Goal: Task Accomplishment & Management: Manage account settings

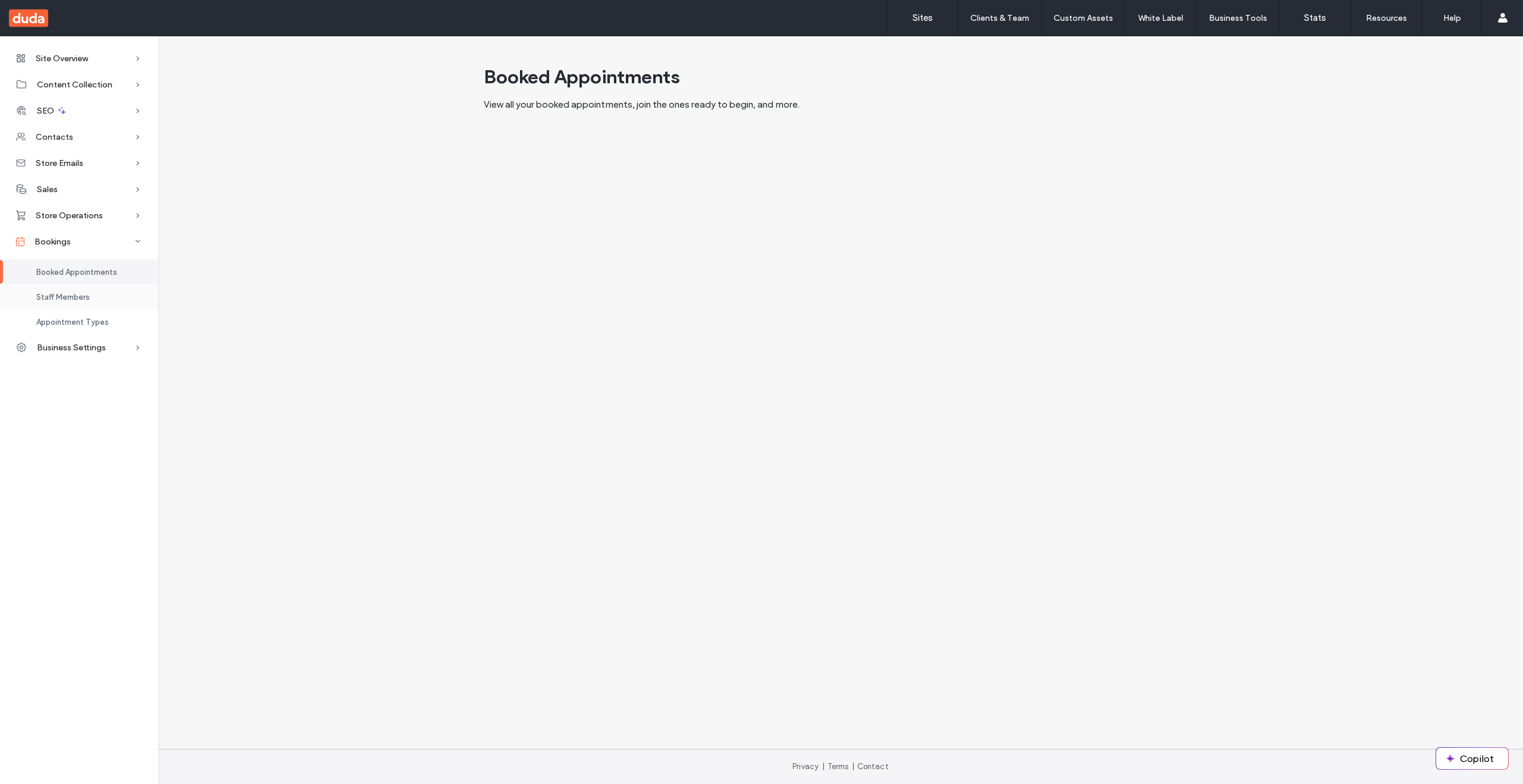
click at [47, 305] on div "Staff Members" at bounding box center [79, 296] width 158 height 25
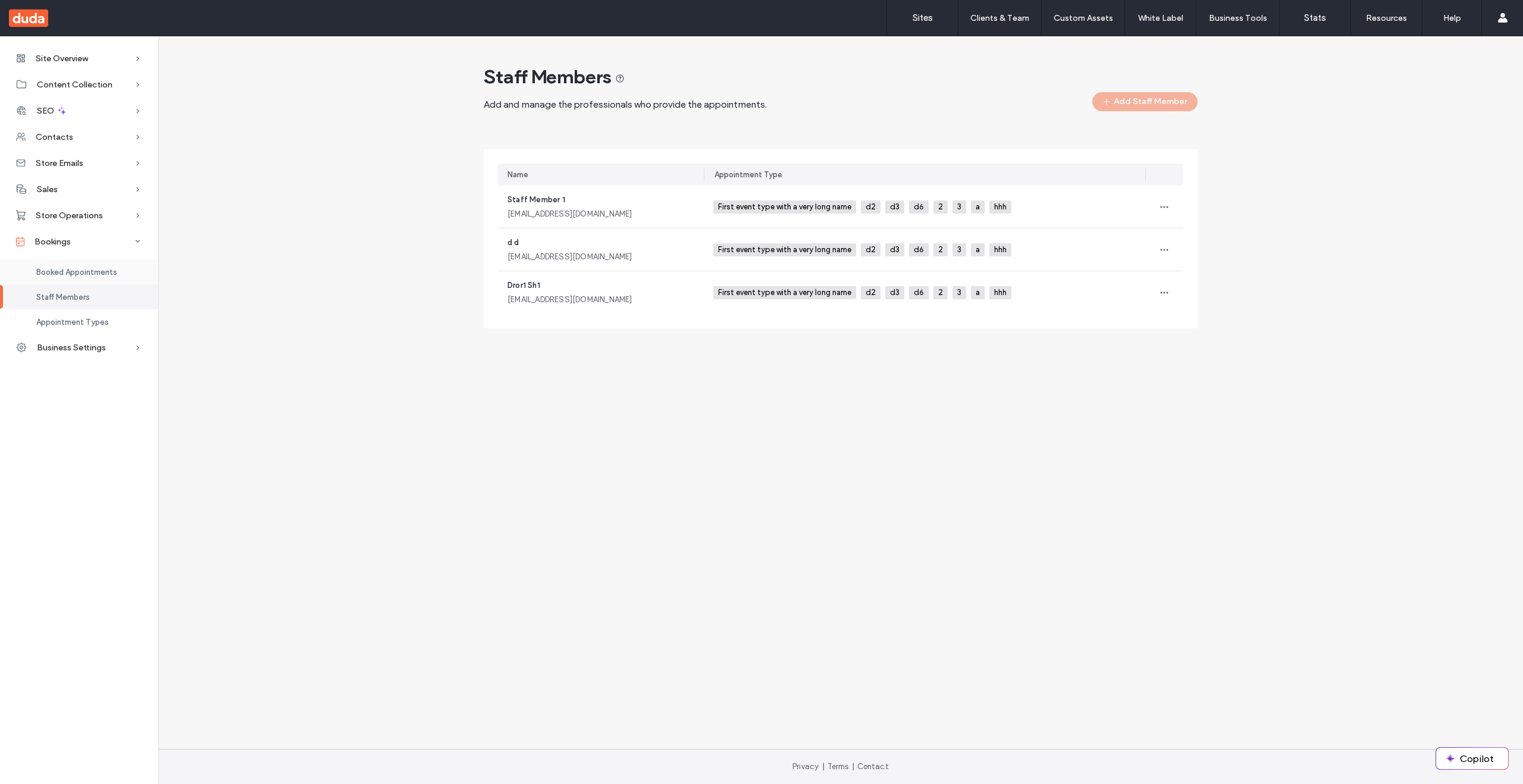
click at [65, 273] on span "Booked Appointments" at bounding box center [76, 272] width 81 height 9
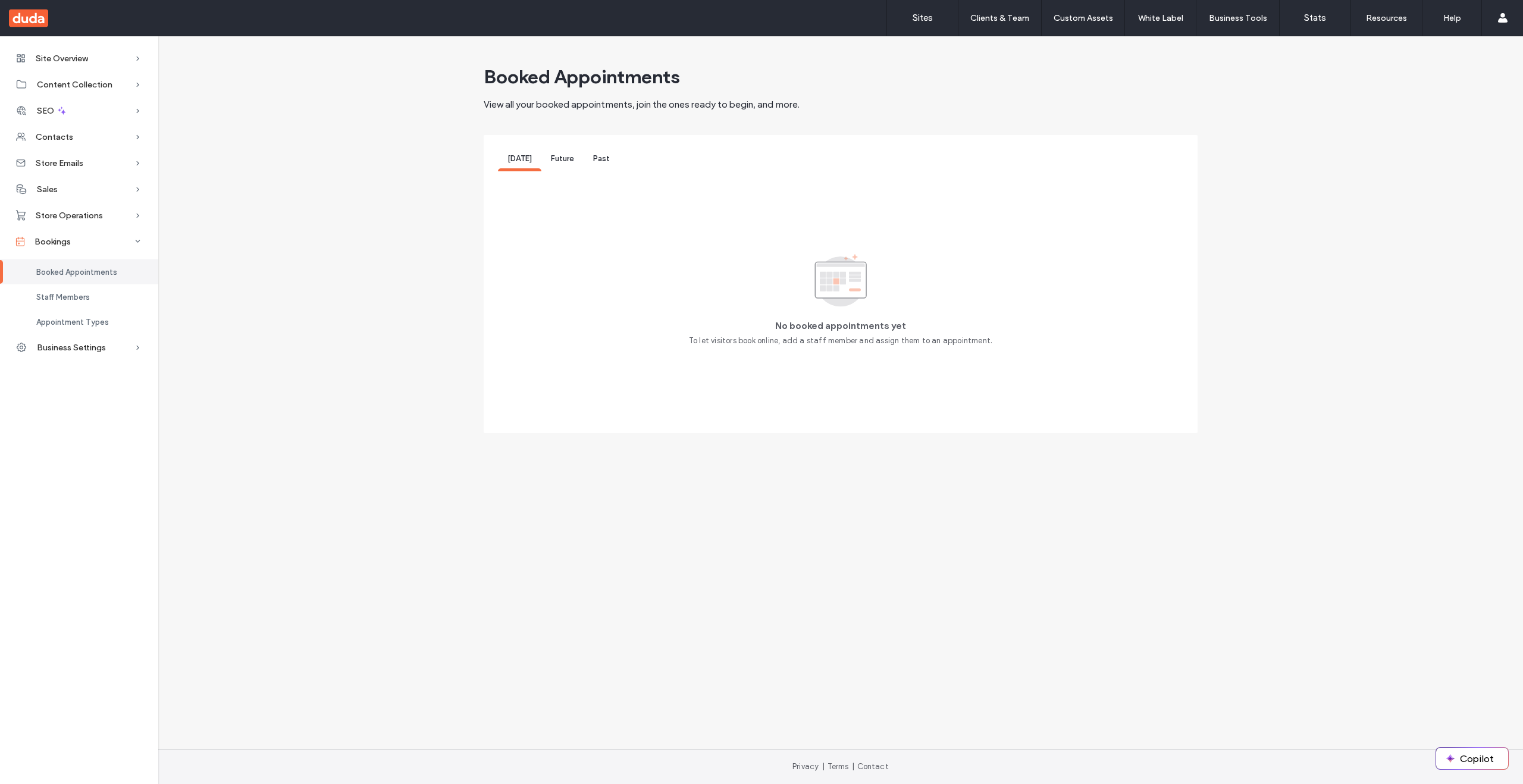
click at [559, 158] on span "Future" at bounding box center [563, 158] width 23 height 9
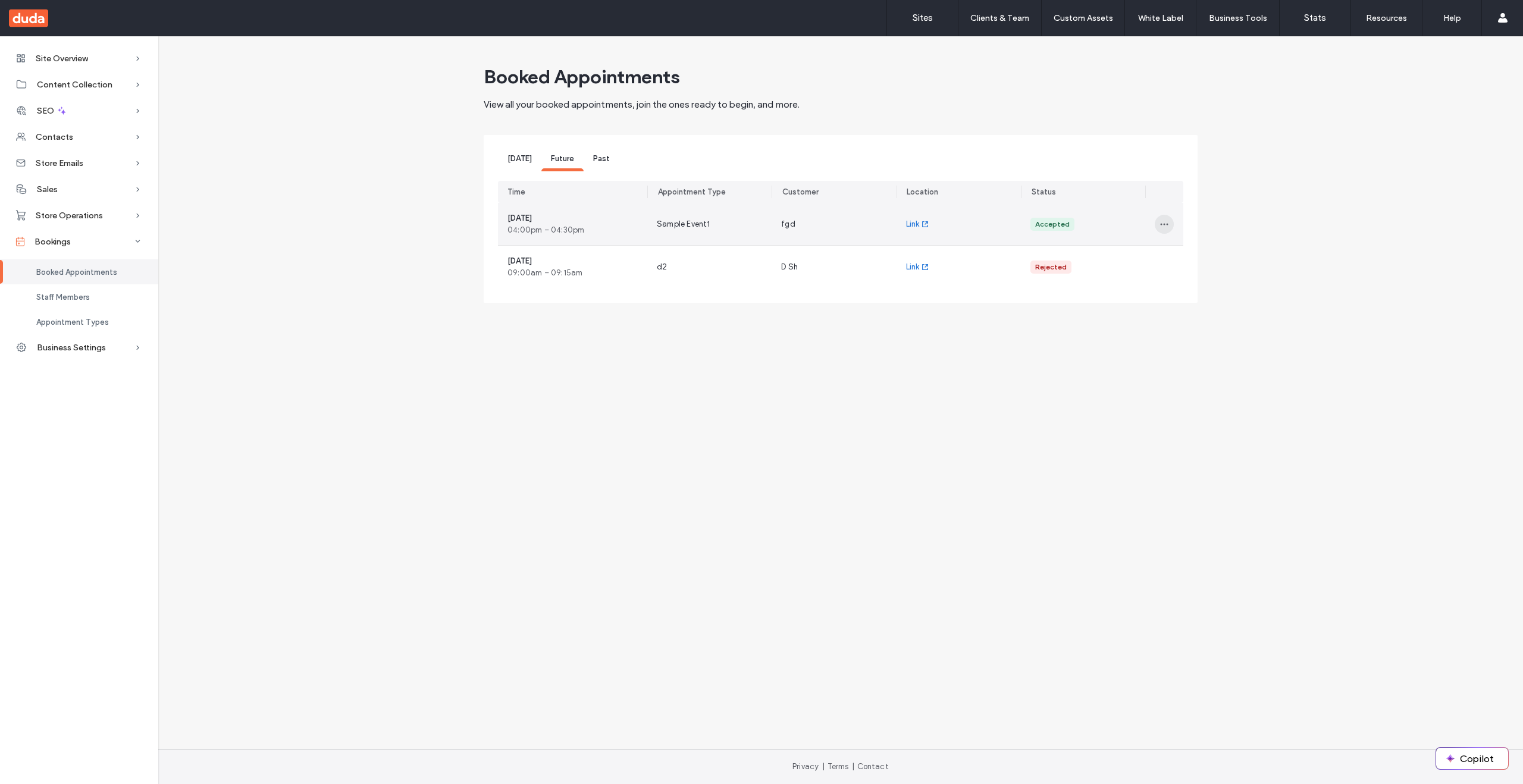
click at [1162, 227] on icon "button" at bounding box center [1164, 224] width 9 height 9
click at [1208, 253] on span "Reschedule" at bounding box center [1200, 255] width 42 height 12
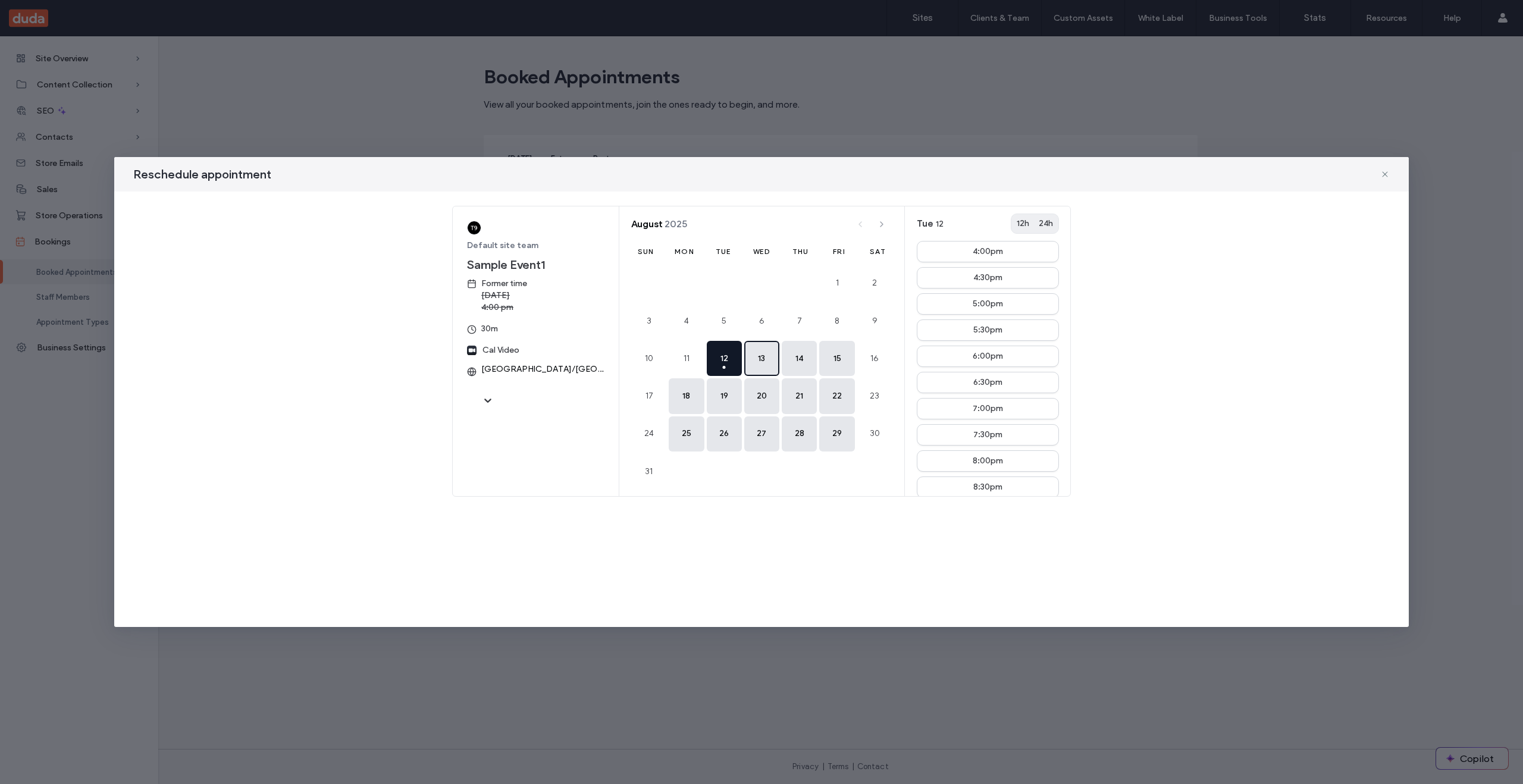
click at [763, 363] on button "13" at bounding box center [762, 358] width 35 height 35
click at [1002, 255] on div "4:00pm" at bounding box center [988, 251] width 31 height 8
click at [976, 256] on div "4:00pm" at bounding box center [988, 251] width 31 height 8
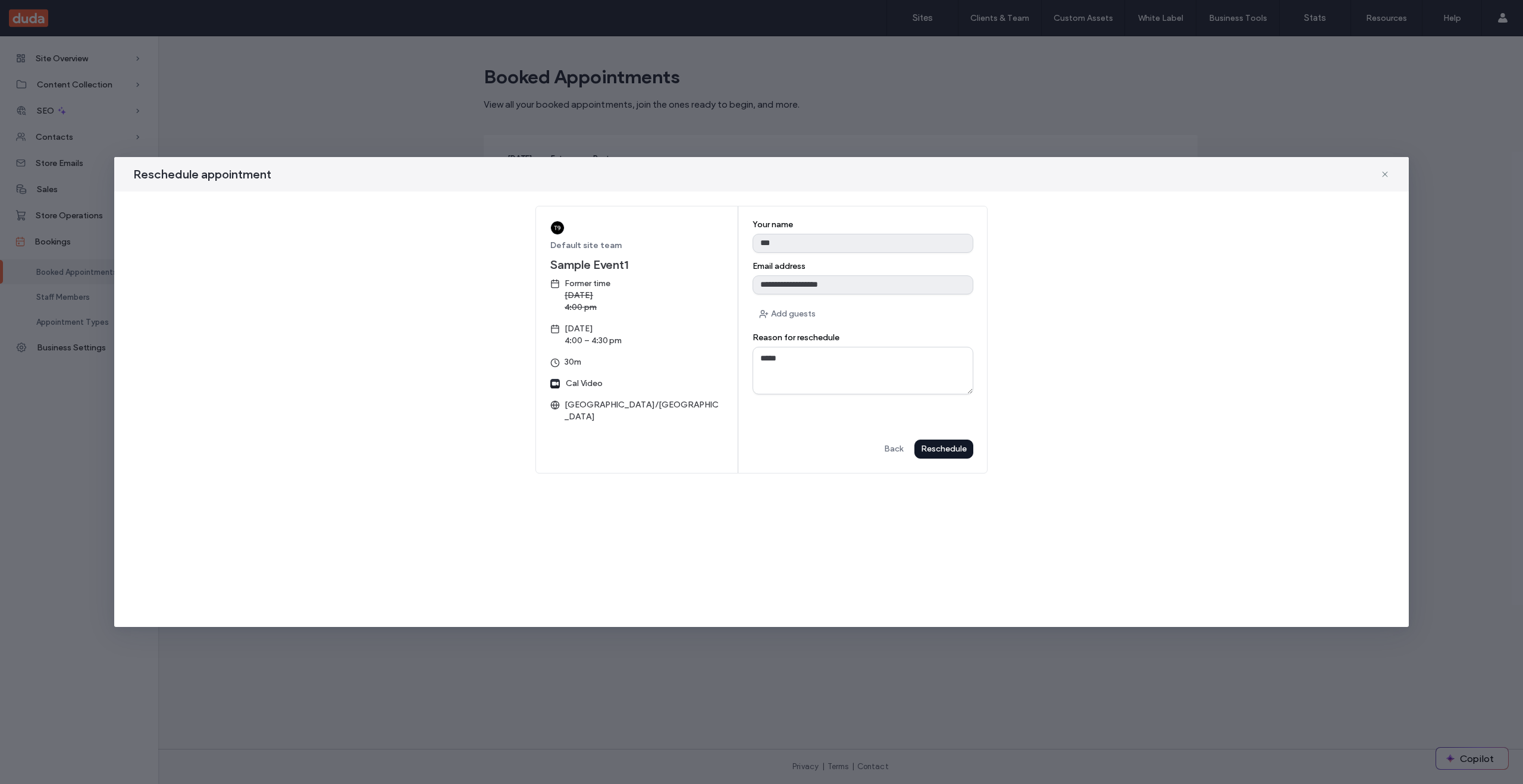
click at [0, 0] on div "Reschedule" at bounding box center [0, 0] width 0 height 0
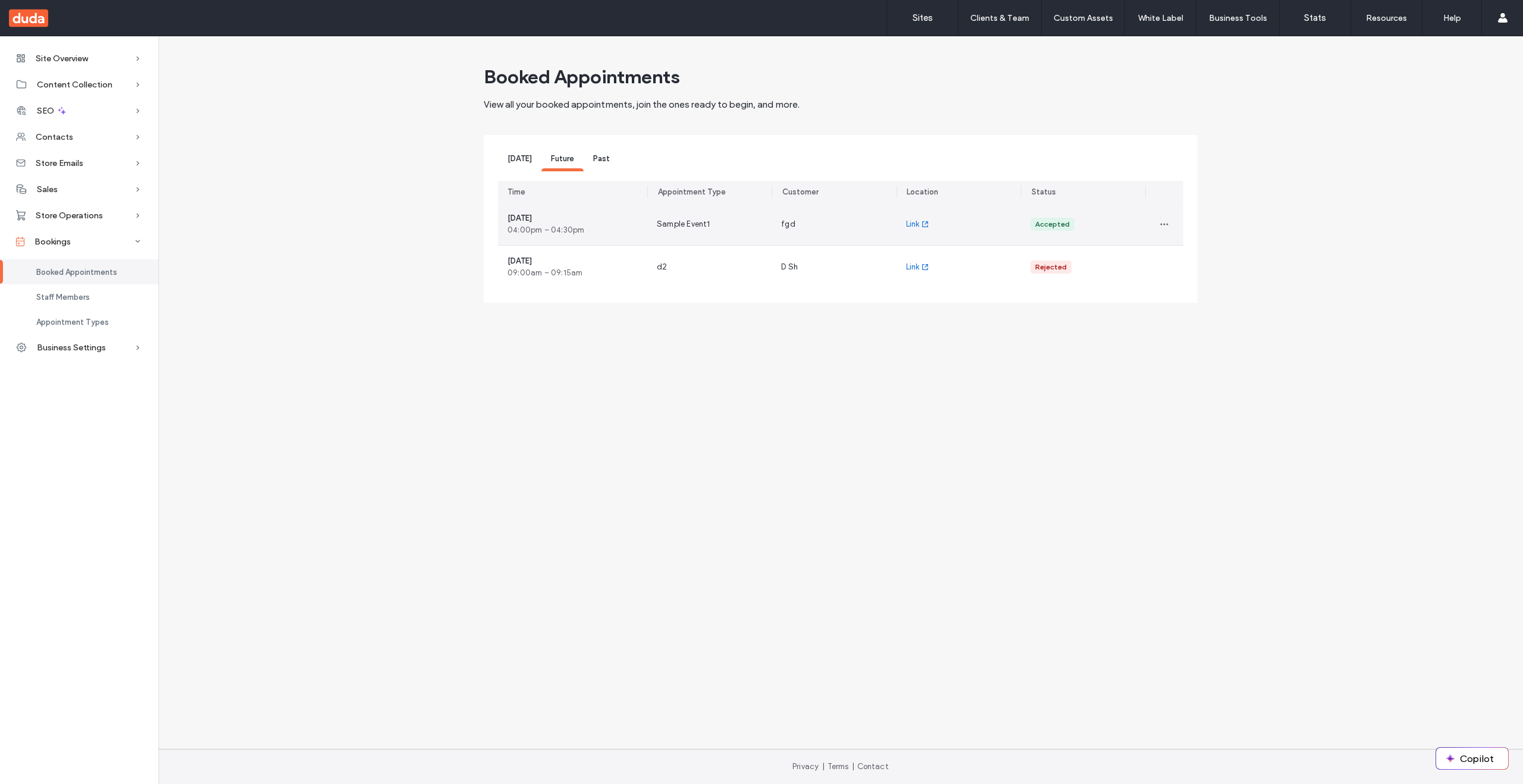
click at [526, 223] on div "August 13, 2025 04:00pm – 04:30pm" at bounding box center [546, 224] width 77 height 24
click at [1164, 223] on use "button" at bounding box center [1164, 224] width 8 height 1
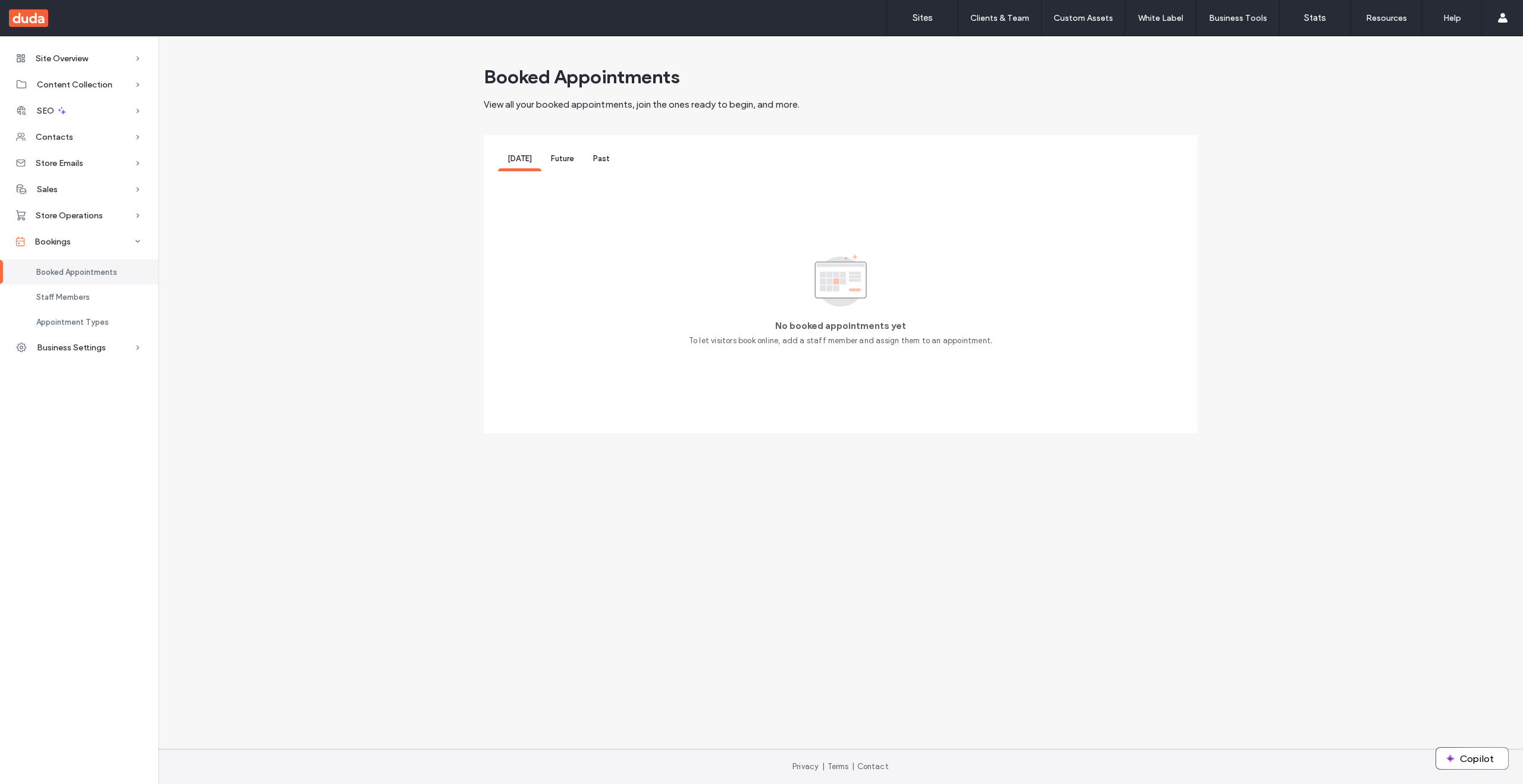
click at [564, 162] on span "Future" at bounding box center [563, 158] width 23 height 9
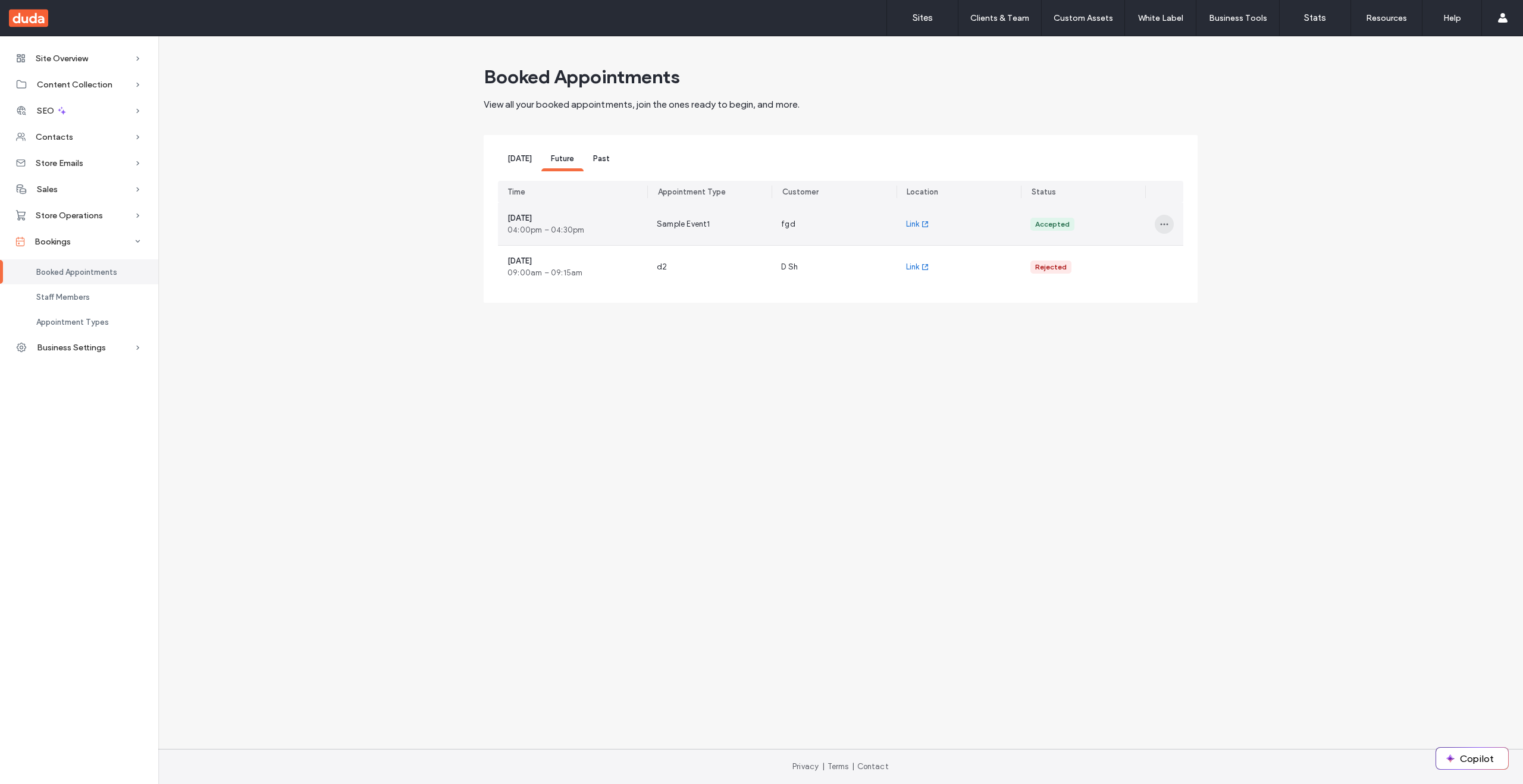
click at [1162, 226] on icon "button" at bounding box center [1164, 224] width 9 height 9
click at [1206, 254] on span "Reschedule" at bounding box center [1200, 255] width 42 height 12
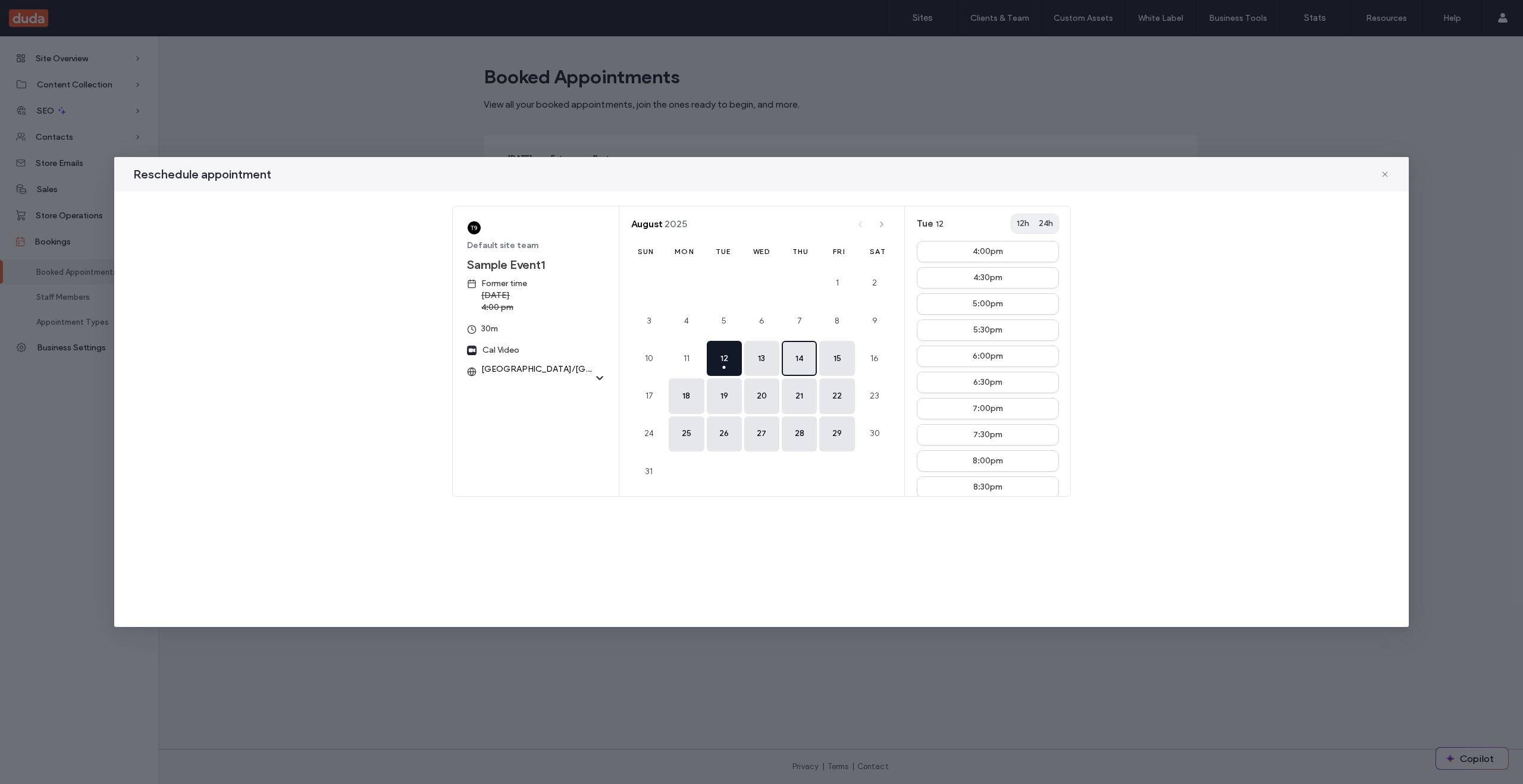
click at [798, 360] on button "14" at bounding box center [799, 358] width 35 height 35
click at [984, 256] on div "4:00pm" at bounding box center [988, 251] width 31 height 8
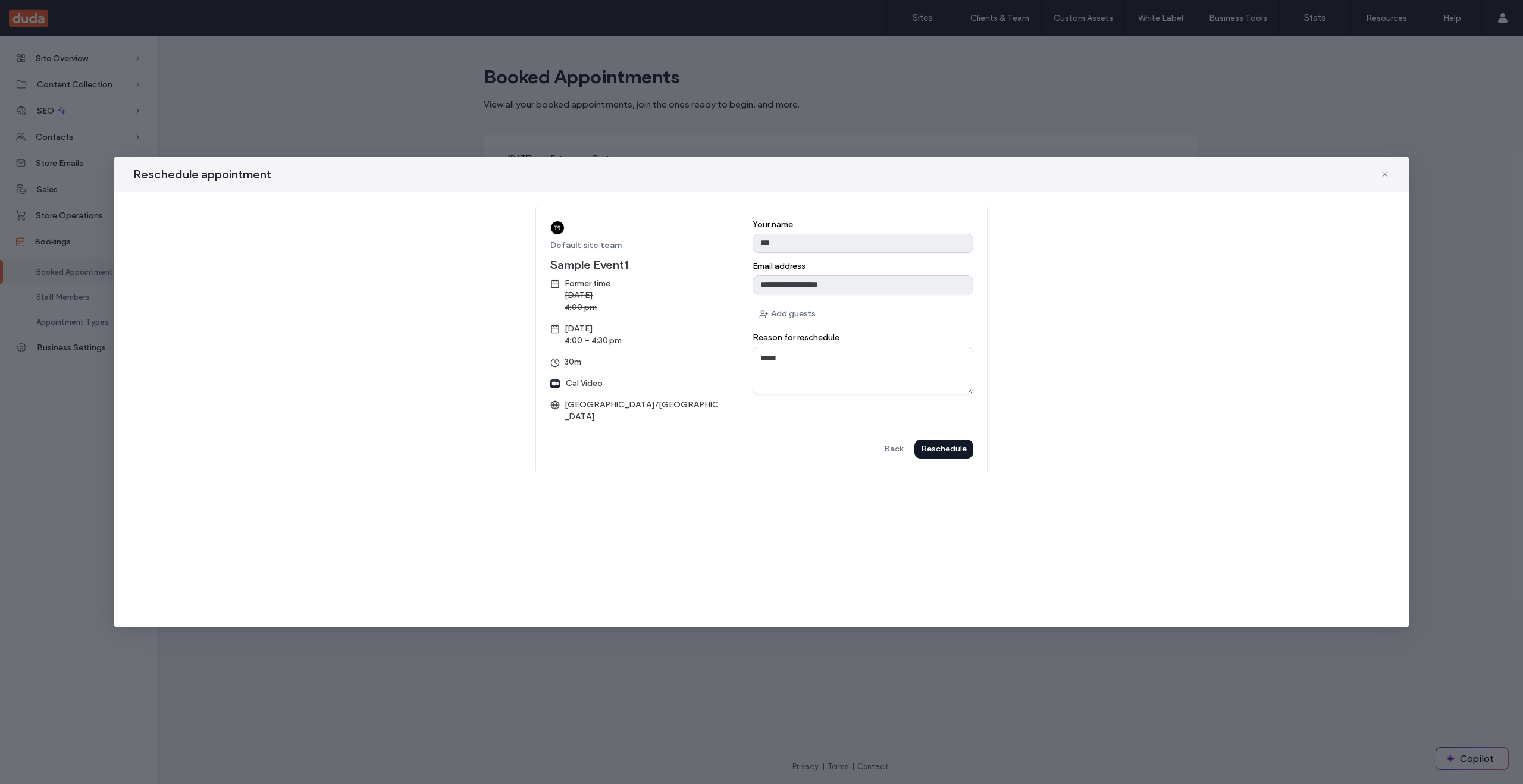
click at [0, 0] on div "Reschedule" at bounding box center [0, 0] width 0 height 0
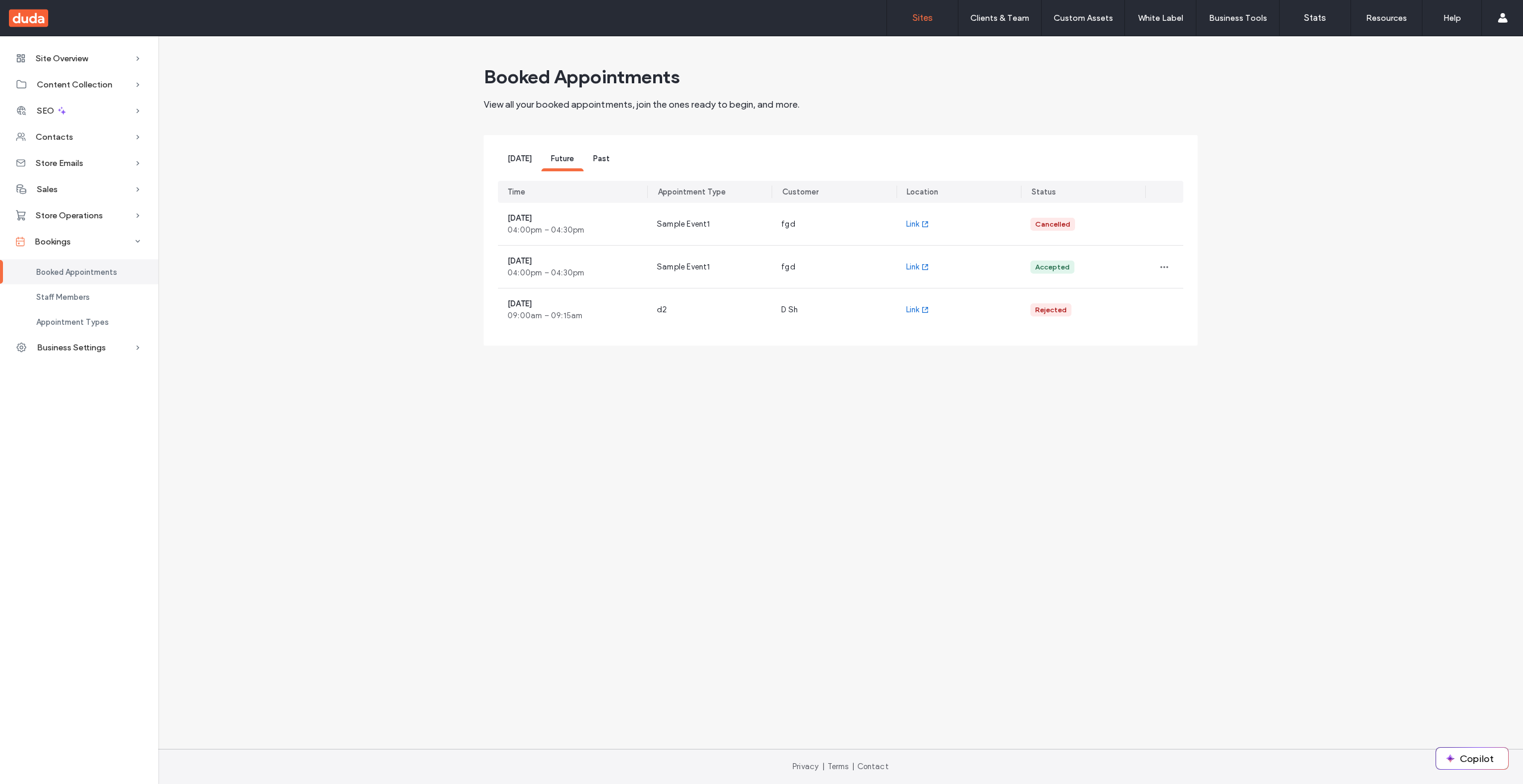
click at [915, 21] on label "Sites" at bounding box center [923, 17] width 20 height 11
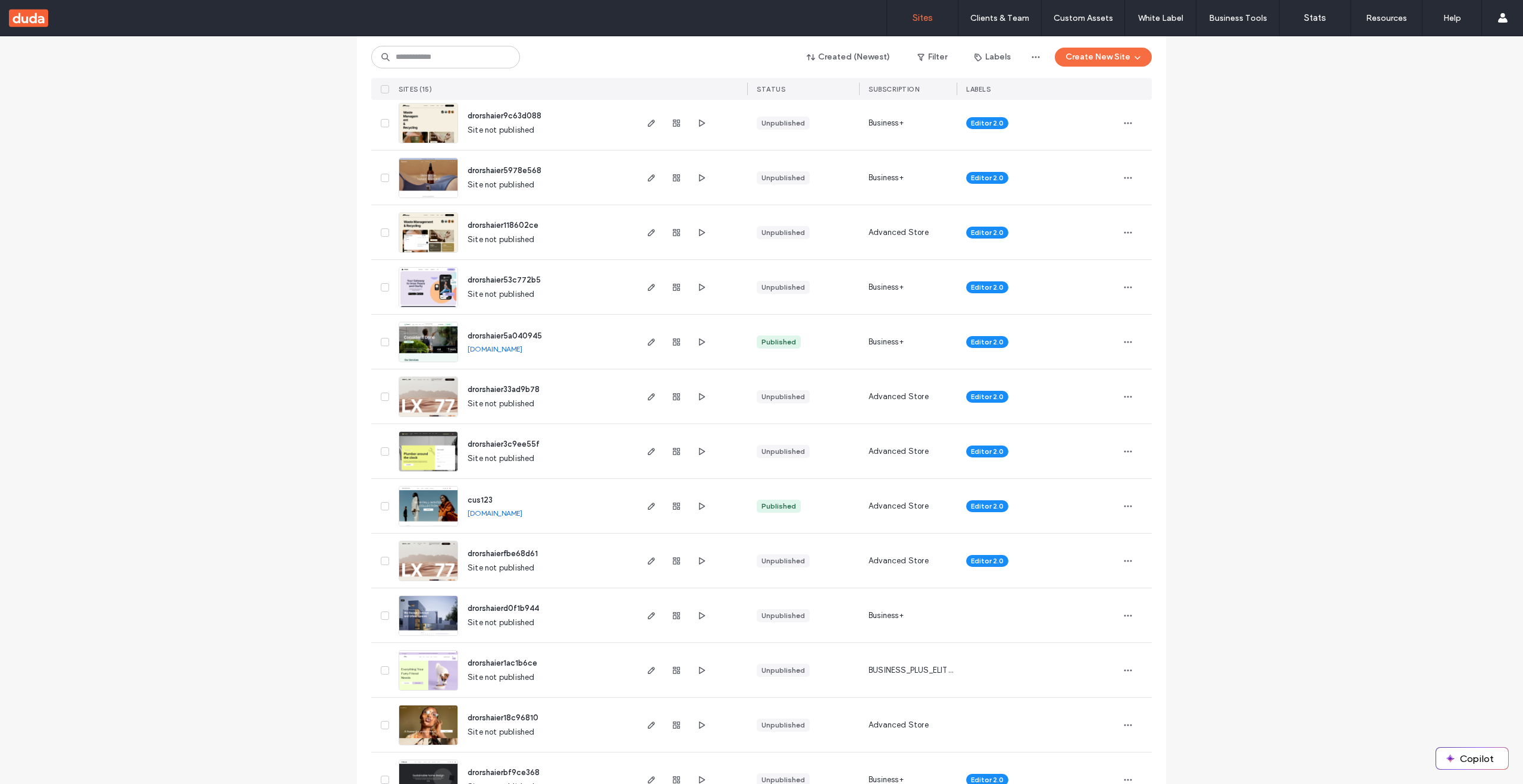
scroll to position [360, 0]
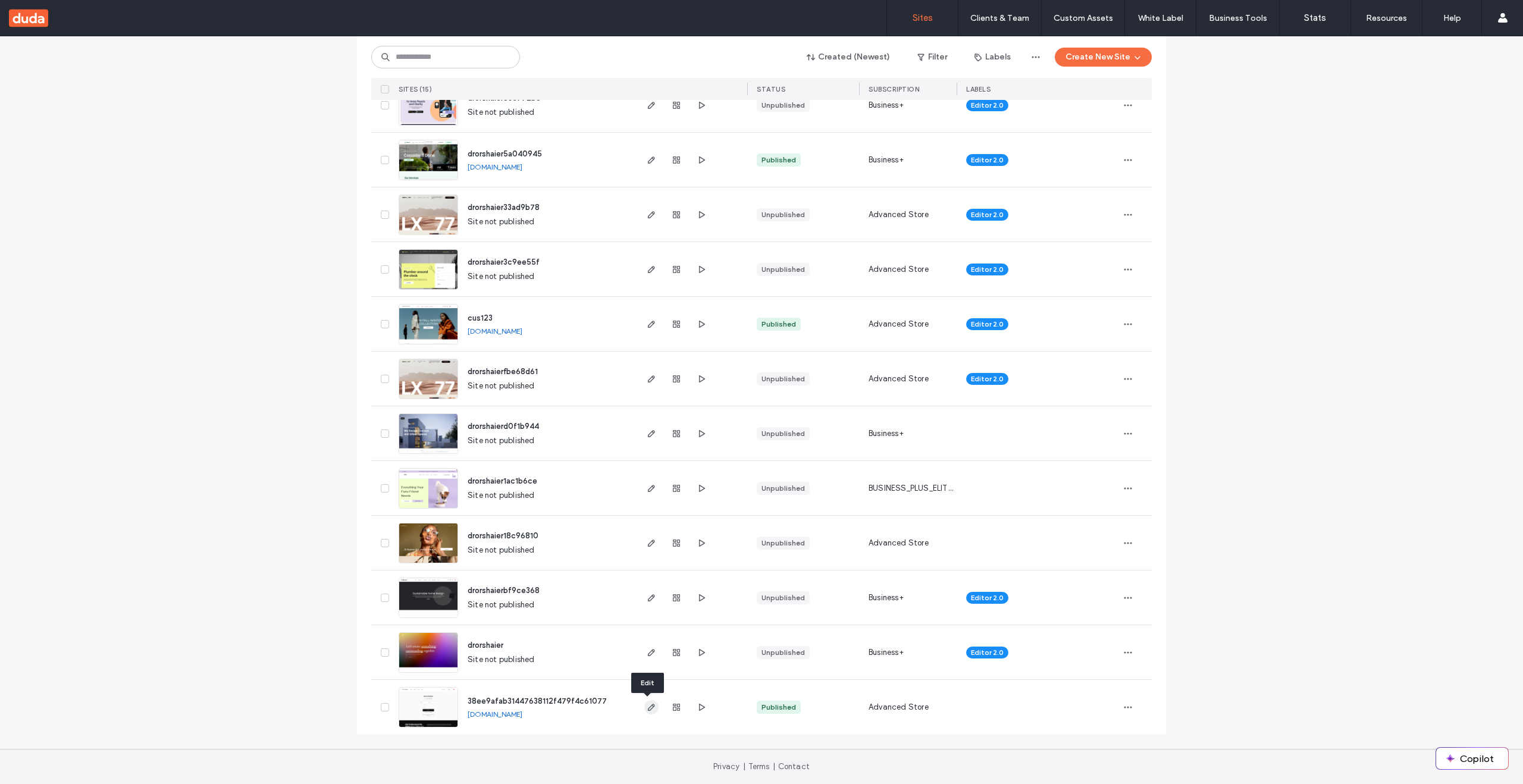
click at [650, 710] on icon "button" at bounding box center [651, 706] width 9 height 9
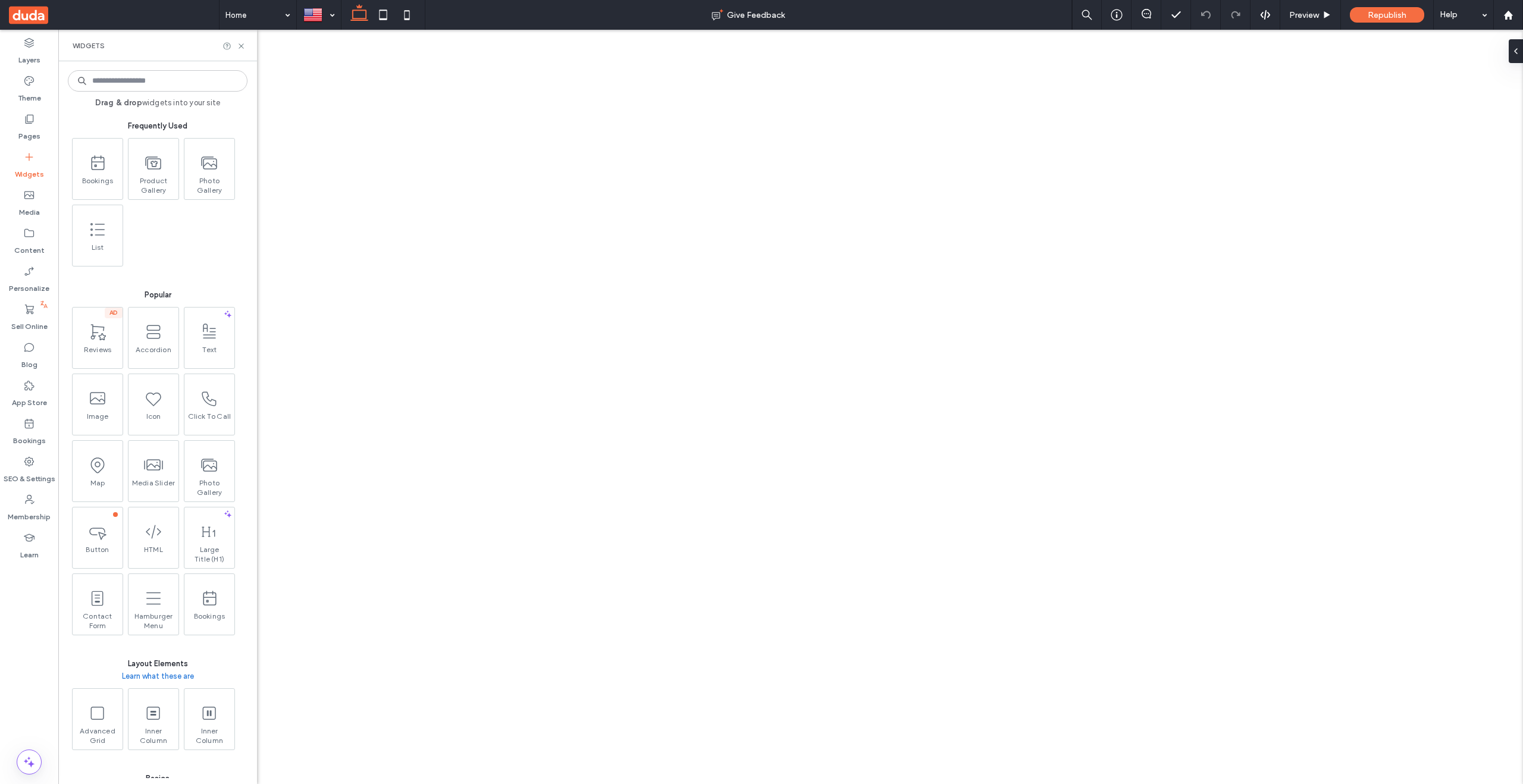
click at [146, 81] on input at bounding box center [157, 81] width 180 height 21
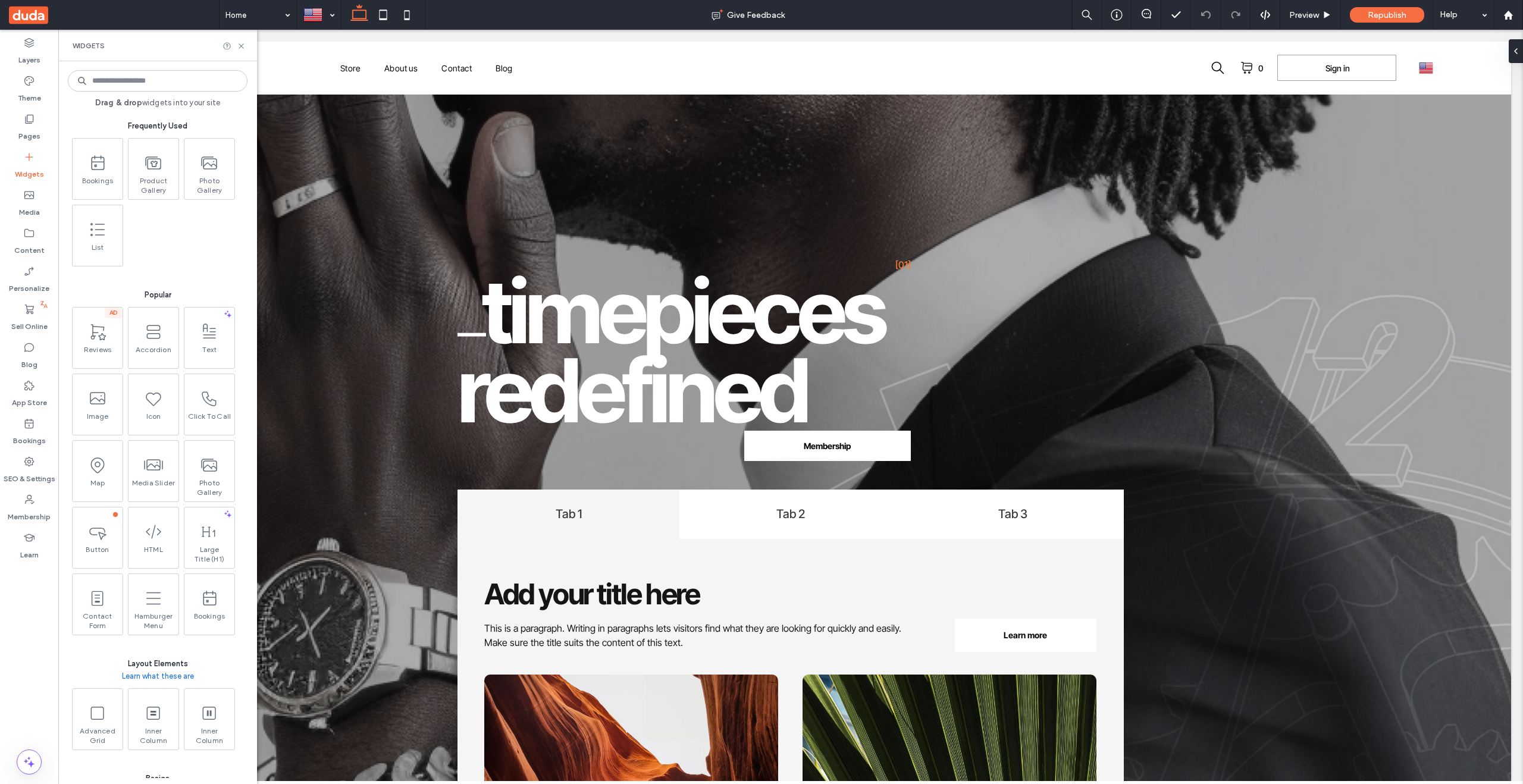
click at [128, 86] on input at bounding box center [157, 81] width 180 height 21
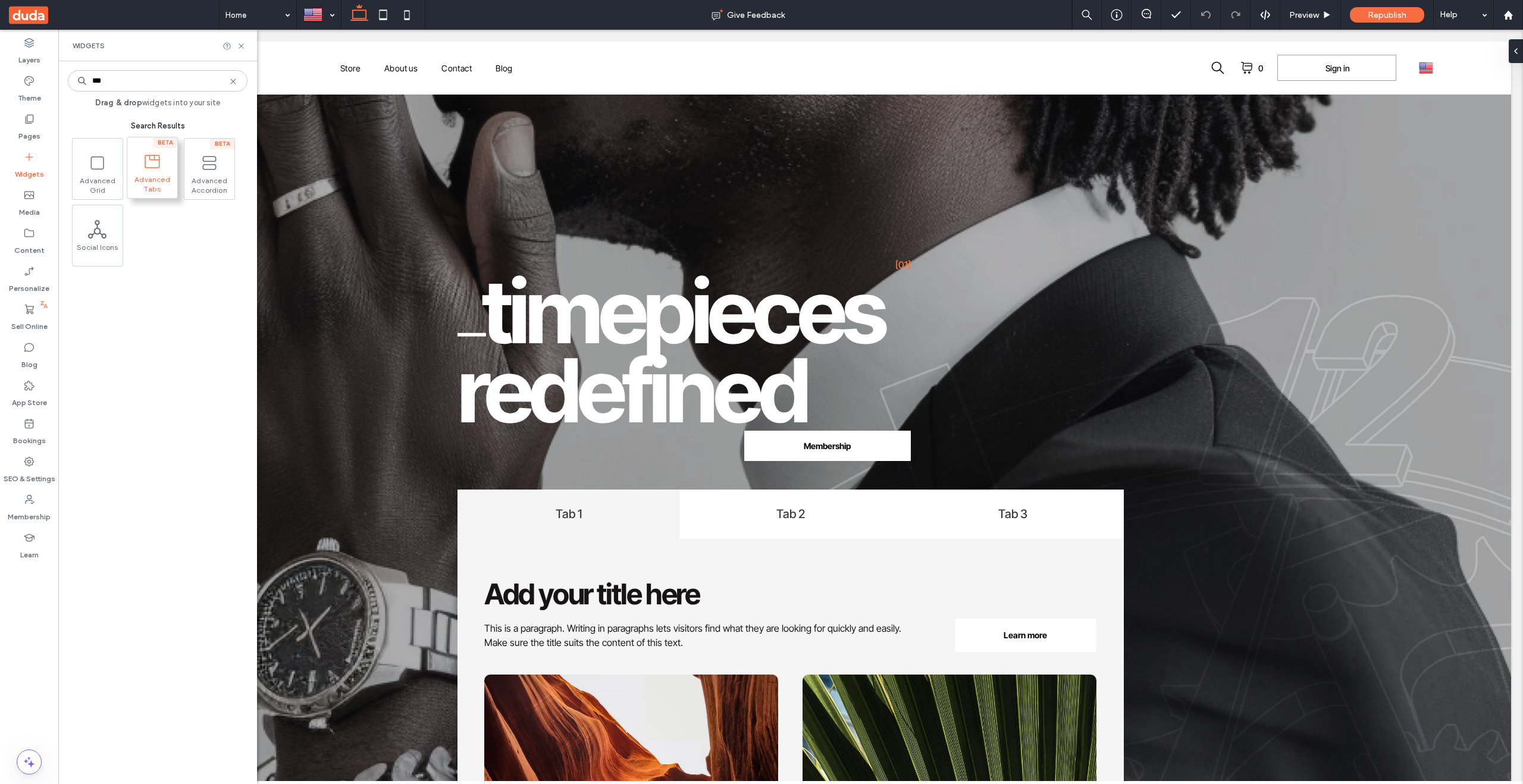
type input "***"
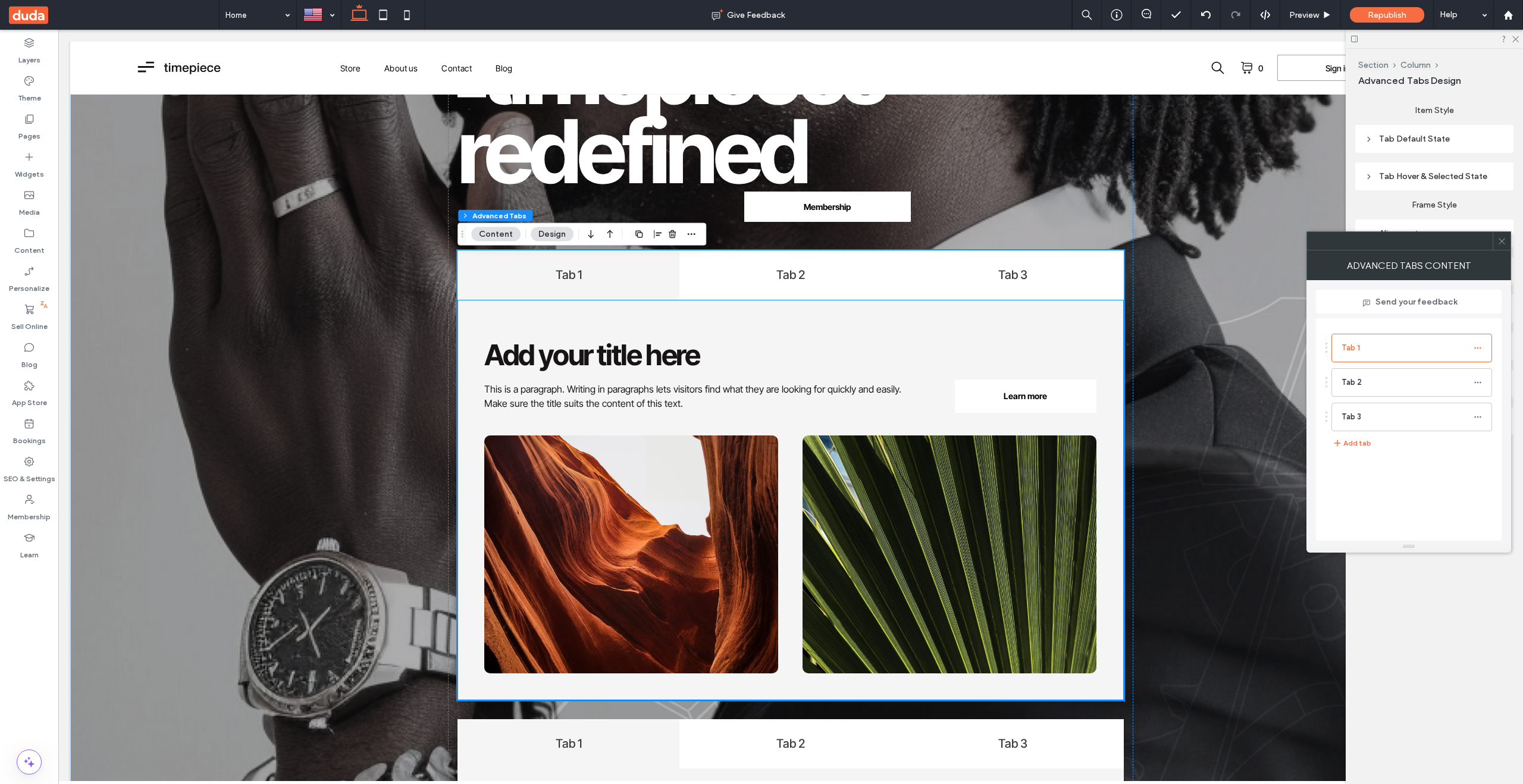
scroll to position [235, 0]
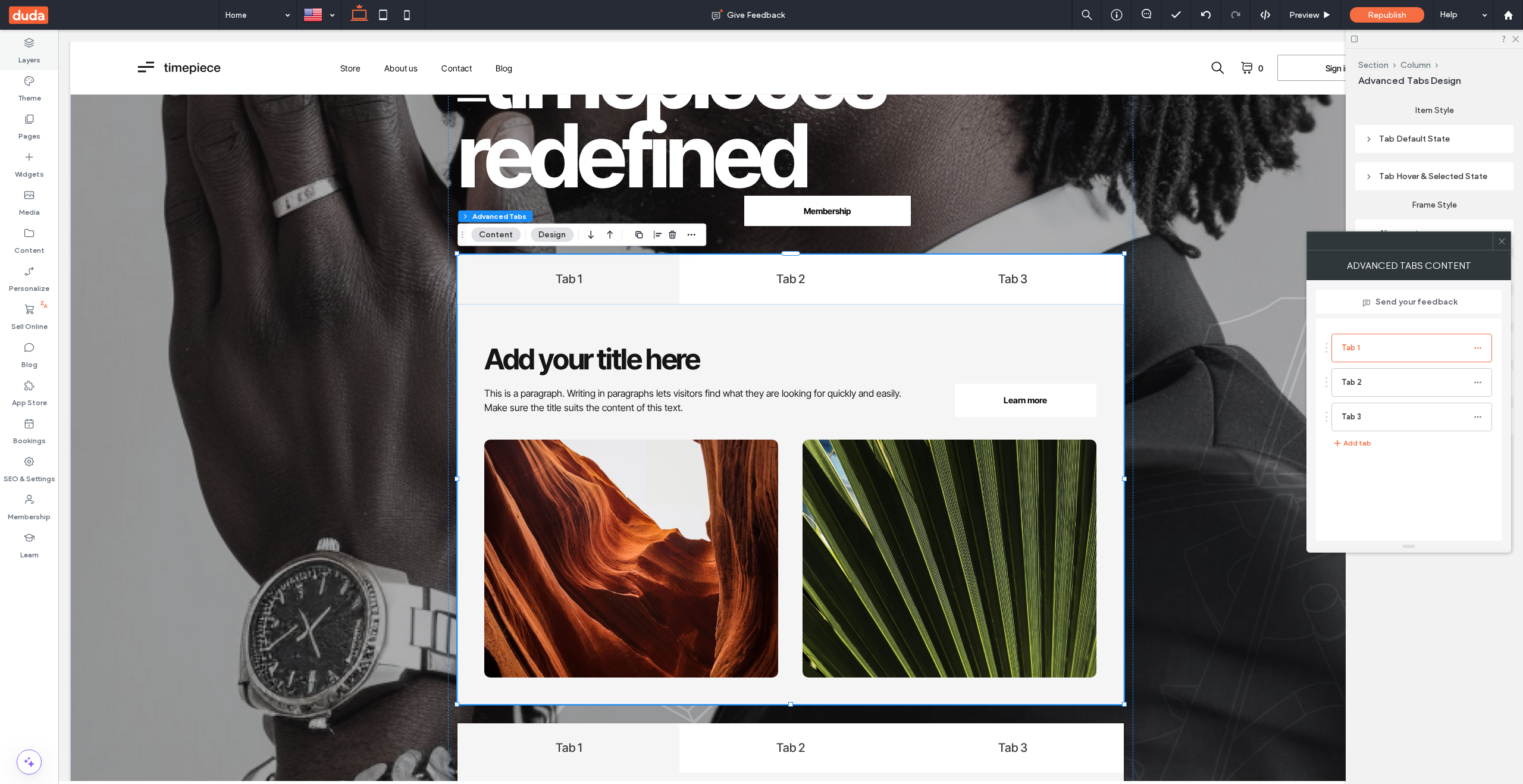
click at [38, 44] on div "Layers" at bounding box center [29, 51] width 58 height 38
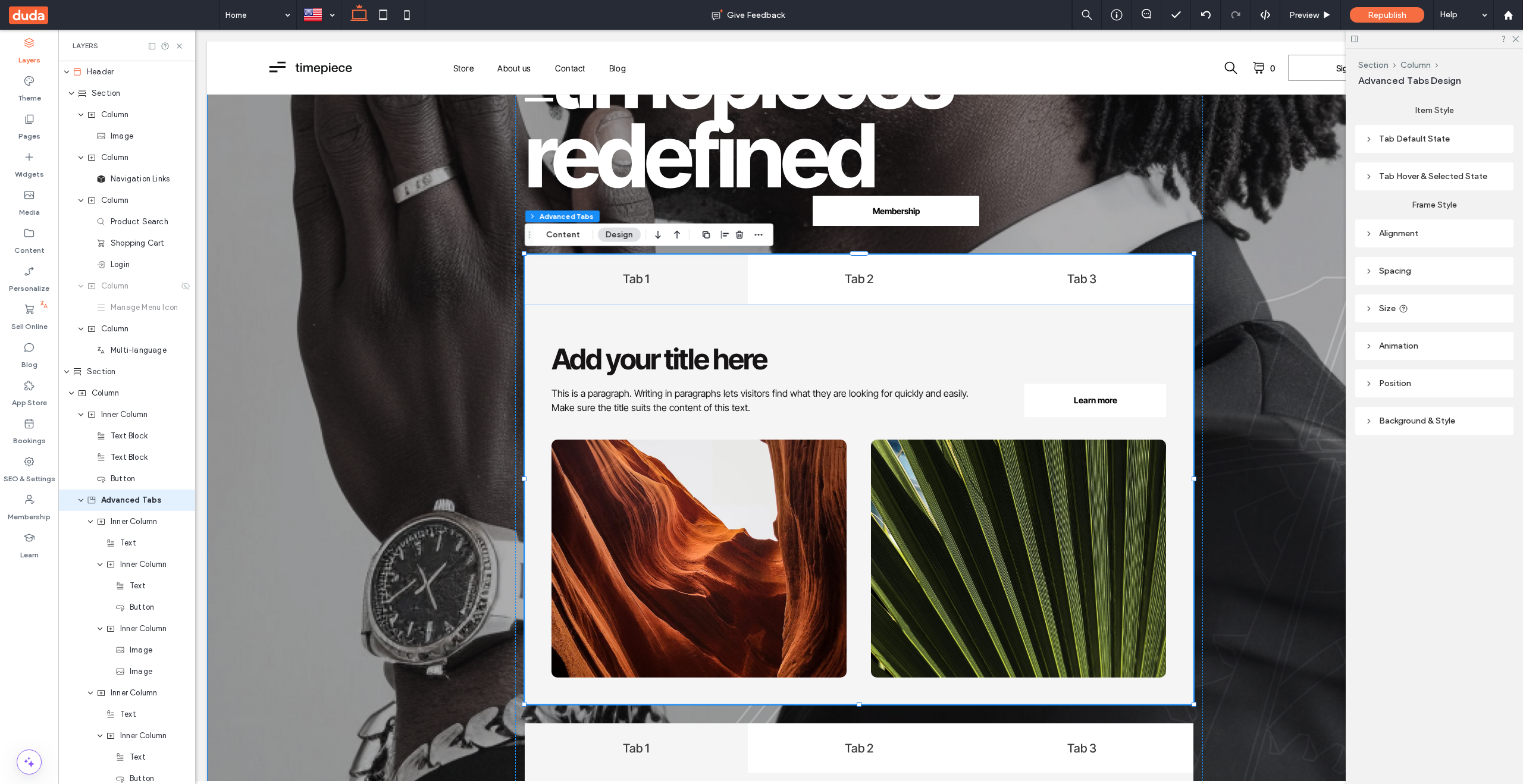
scroll to position [77, 0]
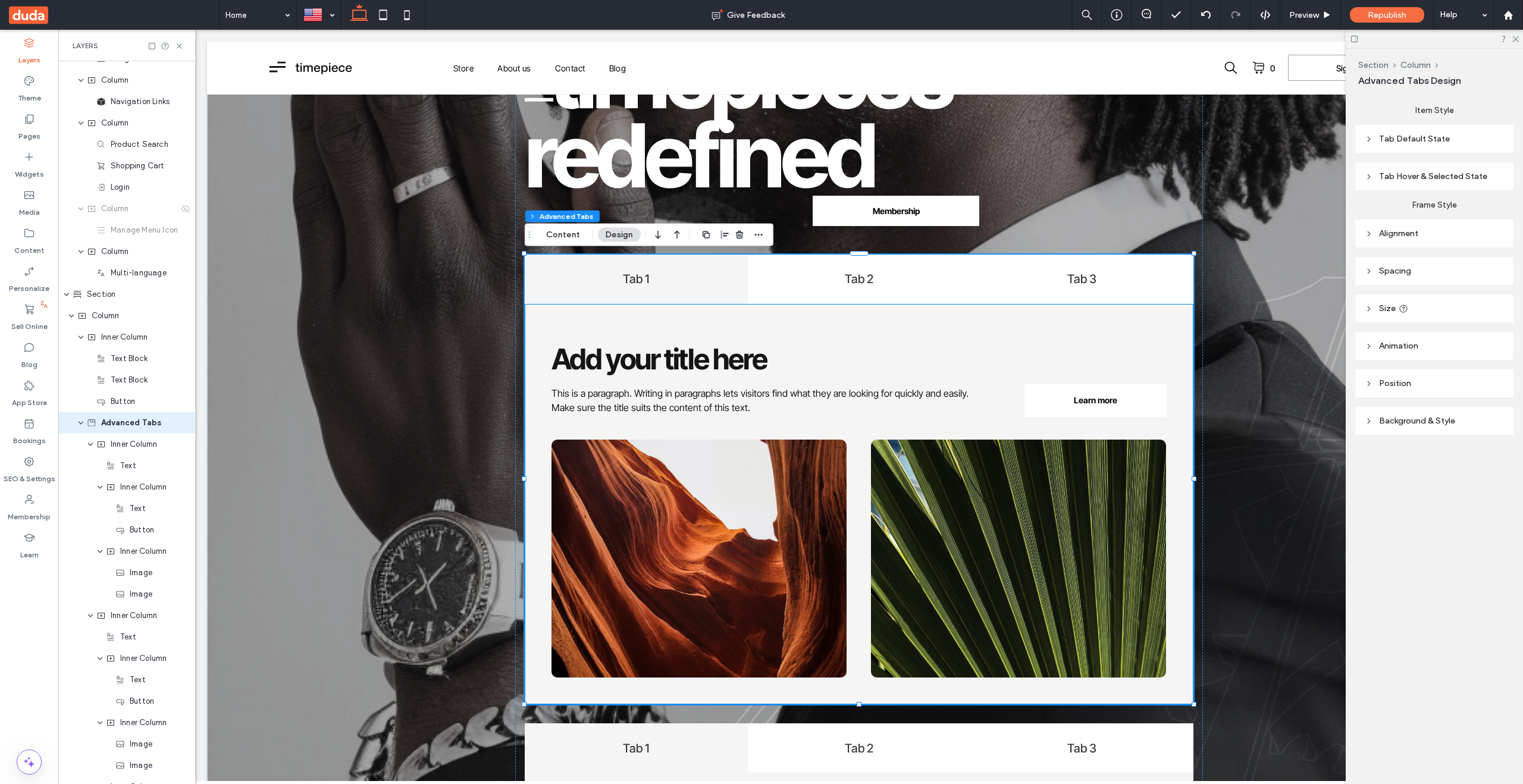
click at [739, 461] on img at bounding box center [699, 558] width 295 height 238
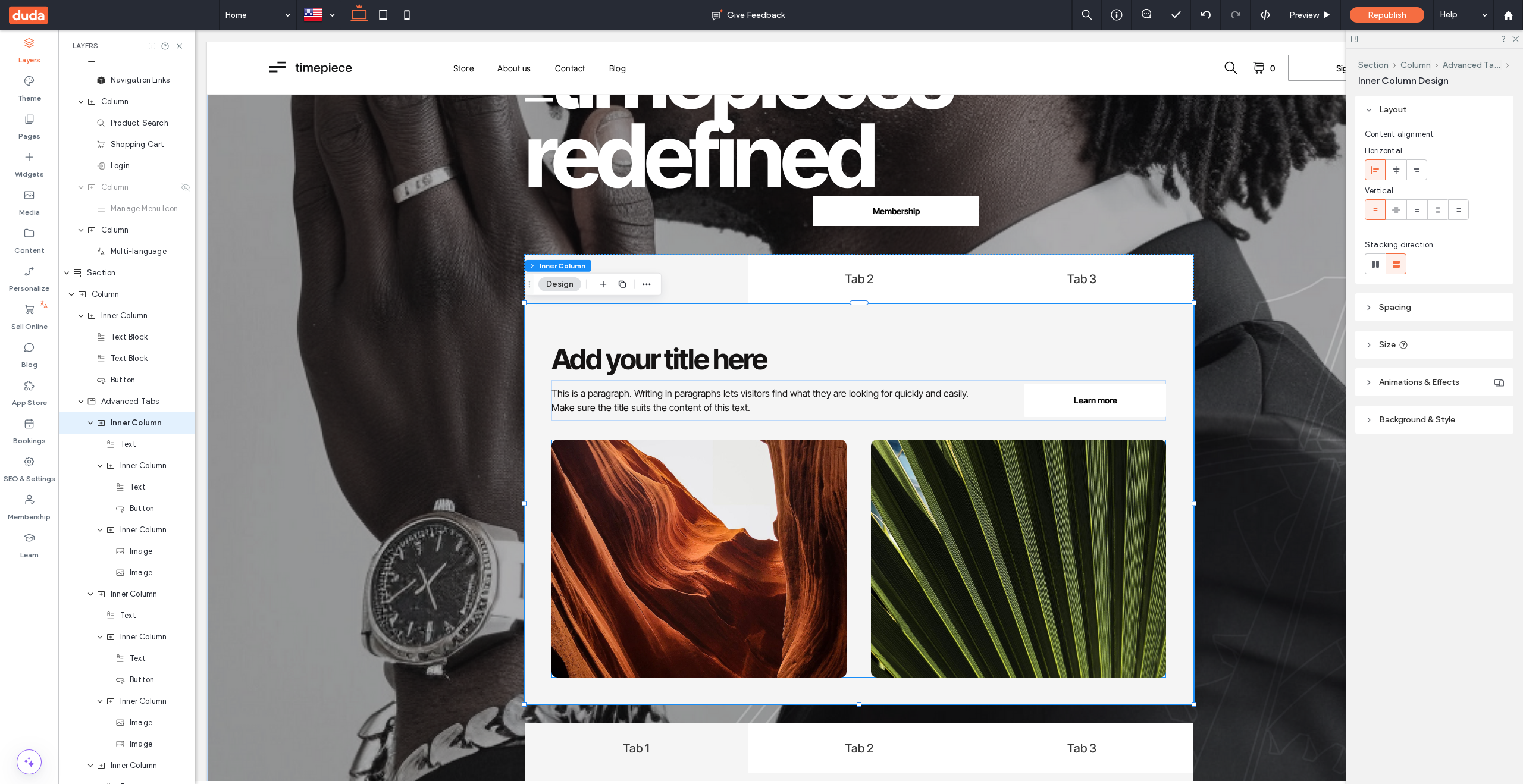
scroll to position [0, 17]
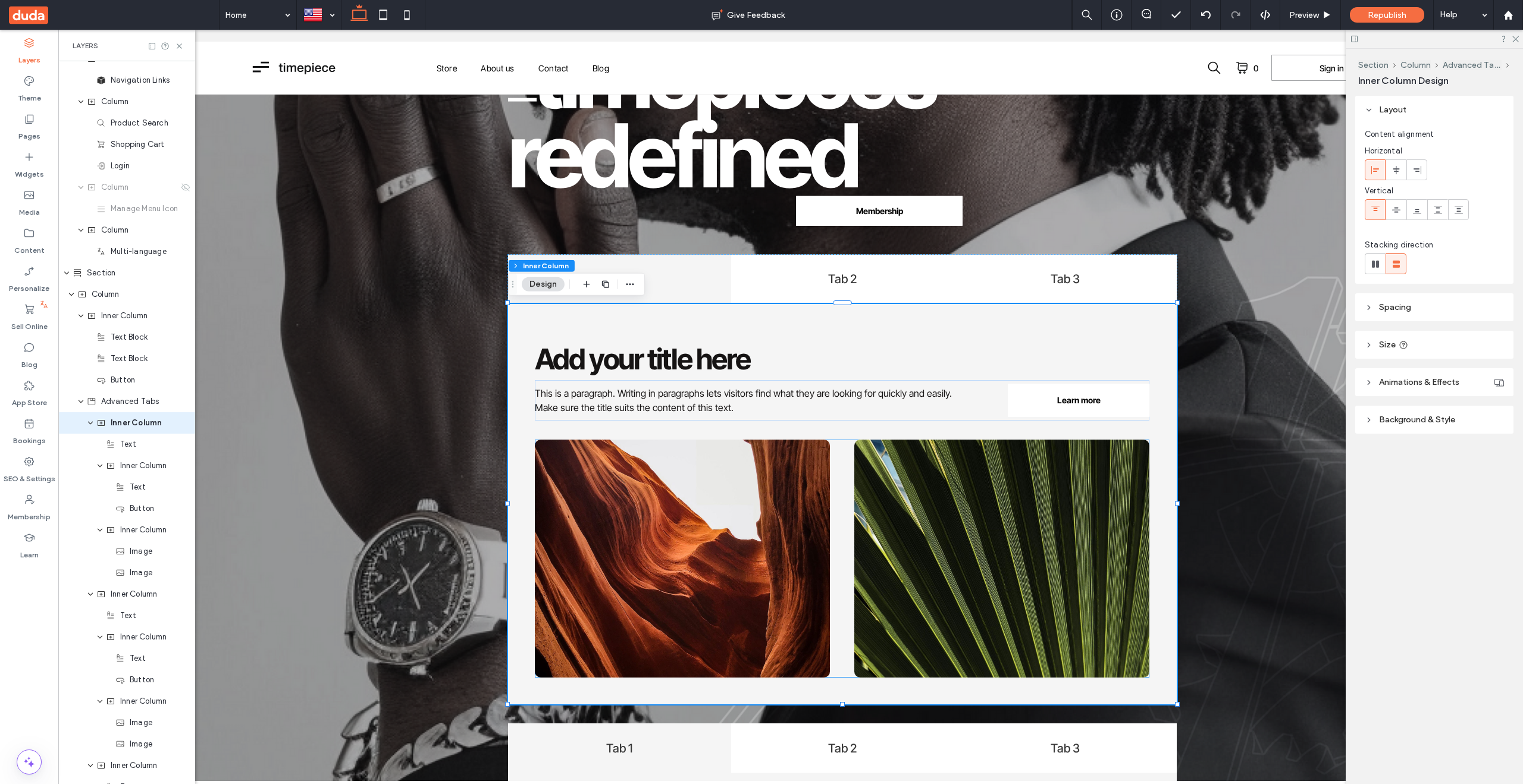
click at [765, 500] on img at bounding box center [683, 558] width 295 height 238
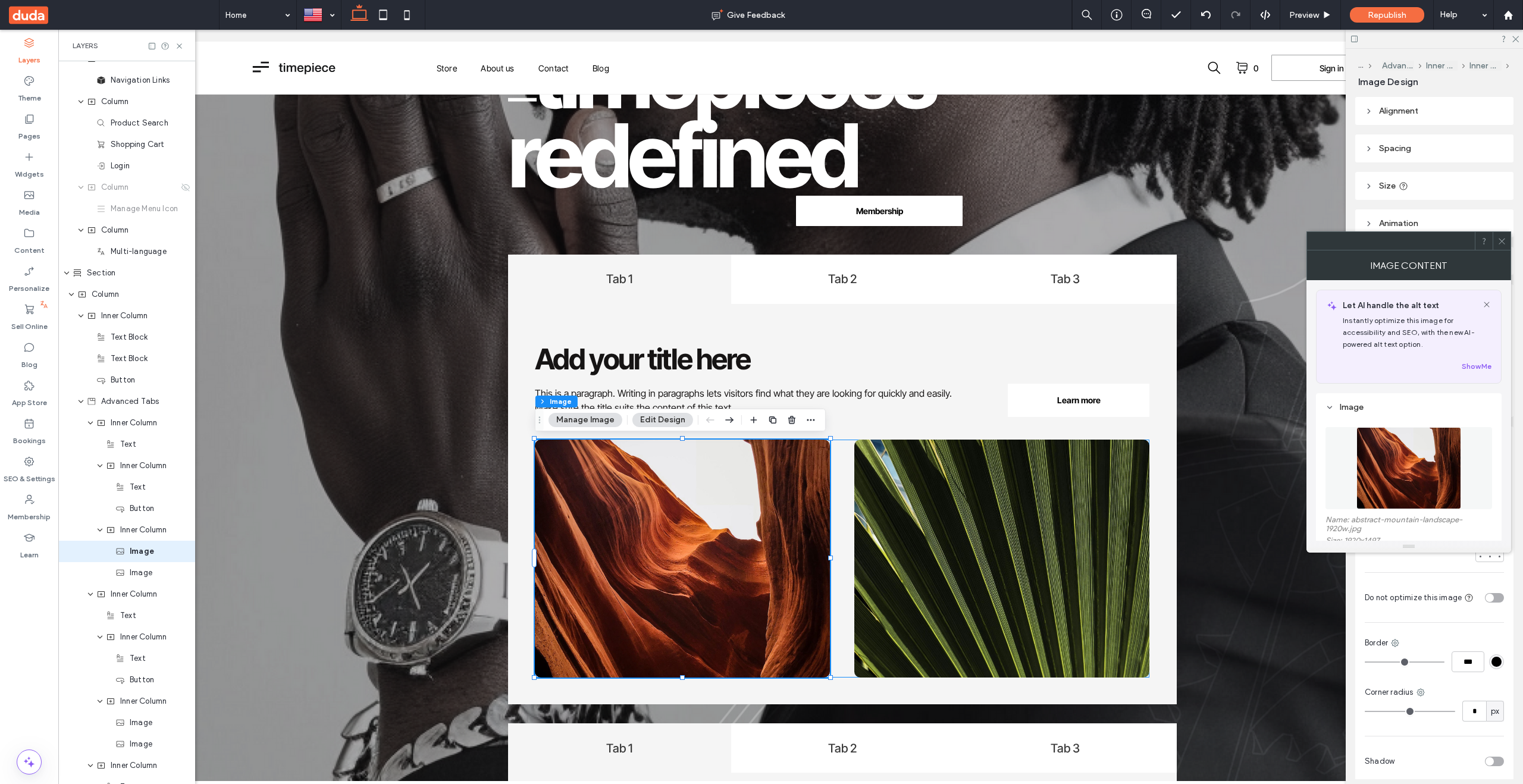
type input "**"
click at [957, 519] on img at bounding box center [1002, 558] width 295 height 238
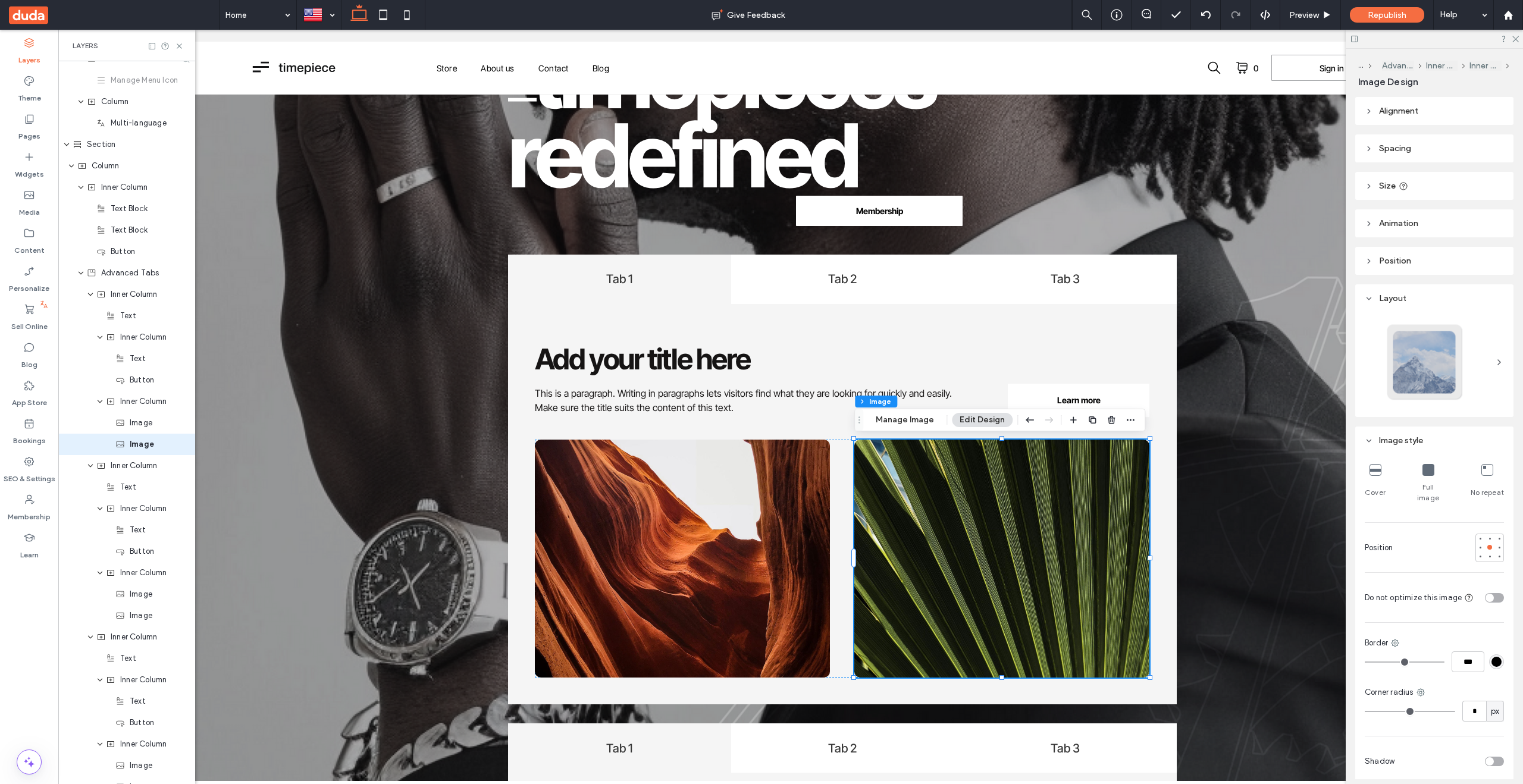
type input "**"
click at [515, 397] on div "This is a paragraph. Writing in paragraphs lets visitors find what they are loo…" at bounding box center [843, 504] width 669 height 400
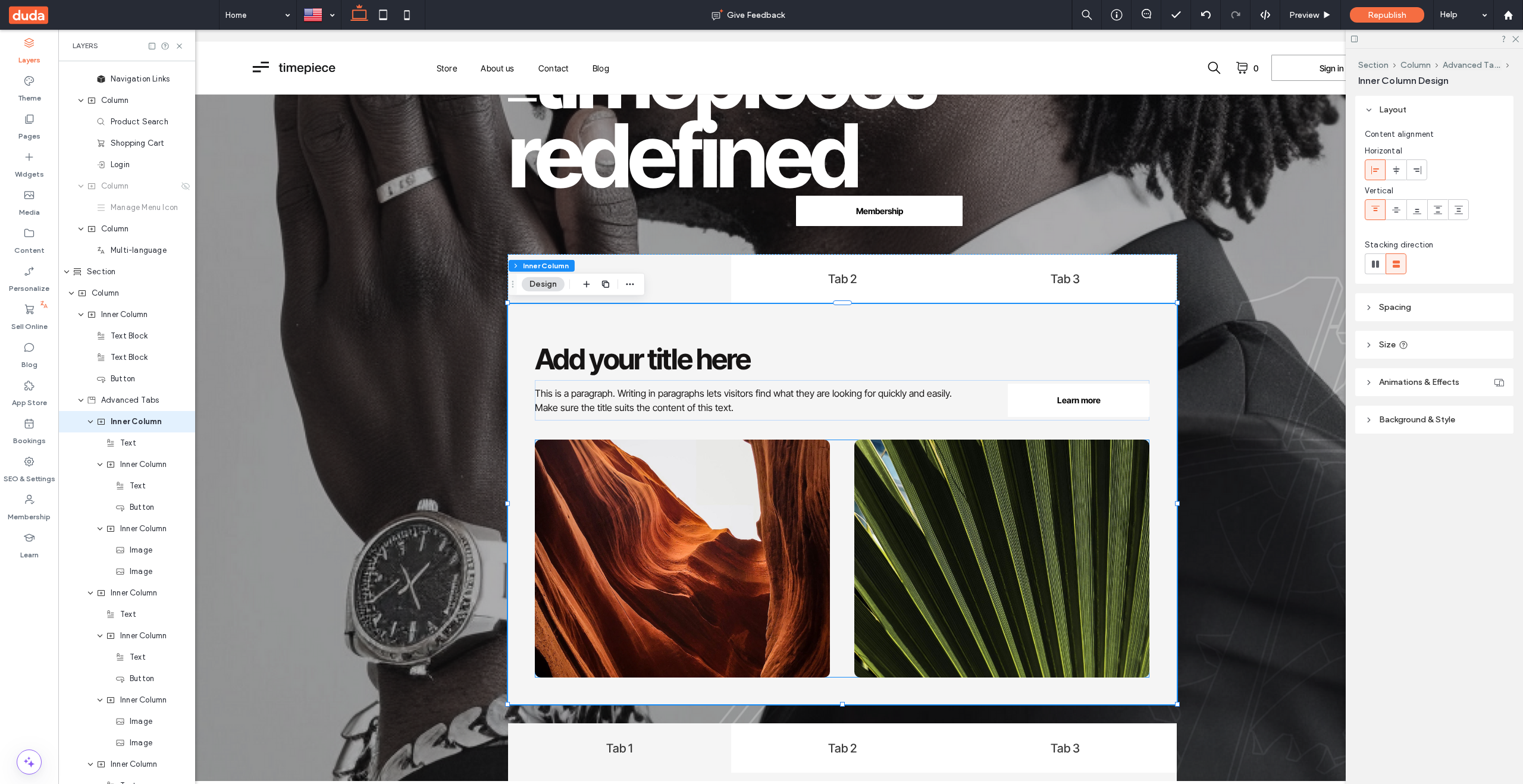
scroll to position [99, 0]
